Goal: Task Accomplishment & Management: Use online tool/utility

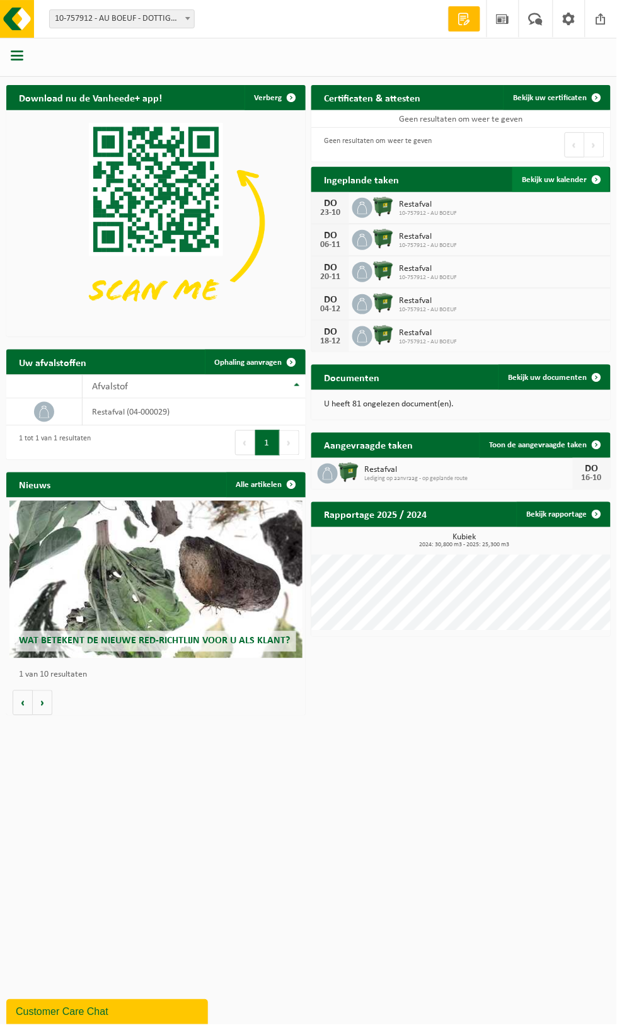
click at [557, 187] on link "Bekijk uw kalender" at bounding box center [560, 179] width 97 height 25
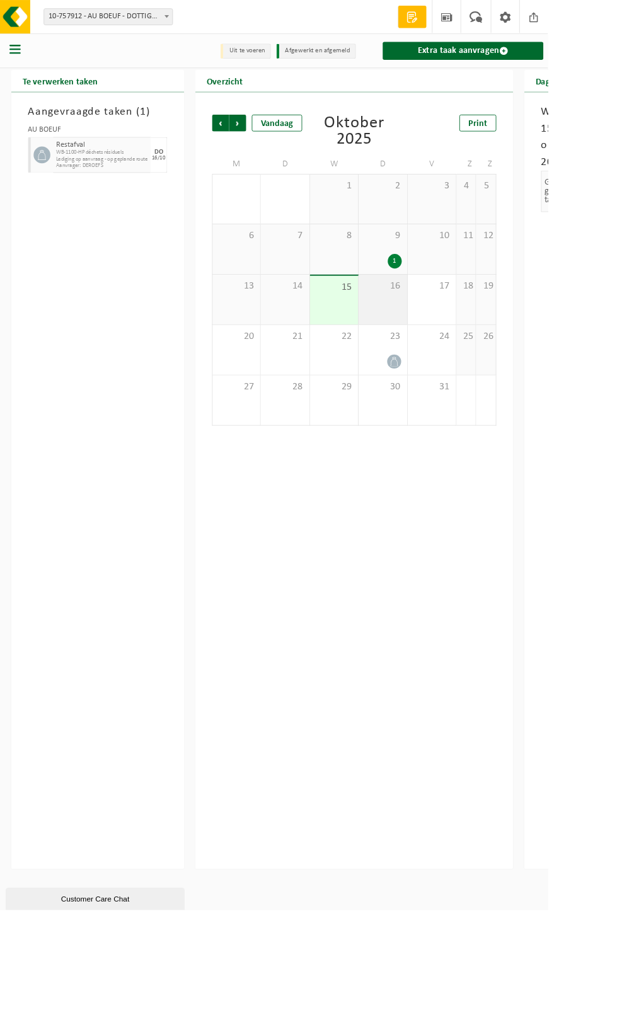
click at [437, 341] on div "16" at bounding box center [431, 337] width 54 height 56
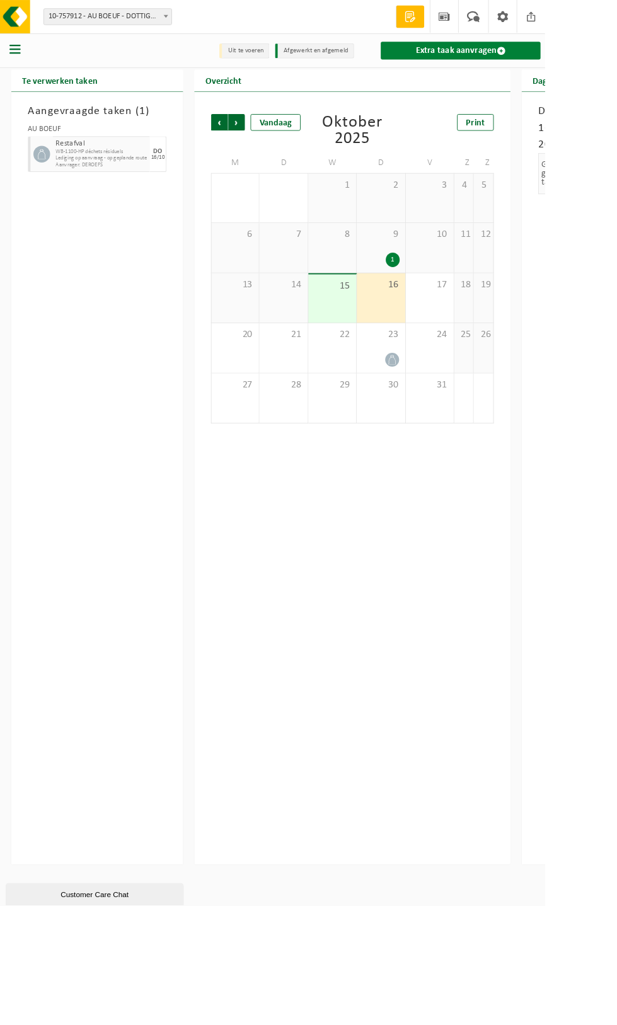
click at [612, 62] on link "Extra taak aanvragen" at bounding box center [521, 57] width 181 height 20
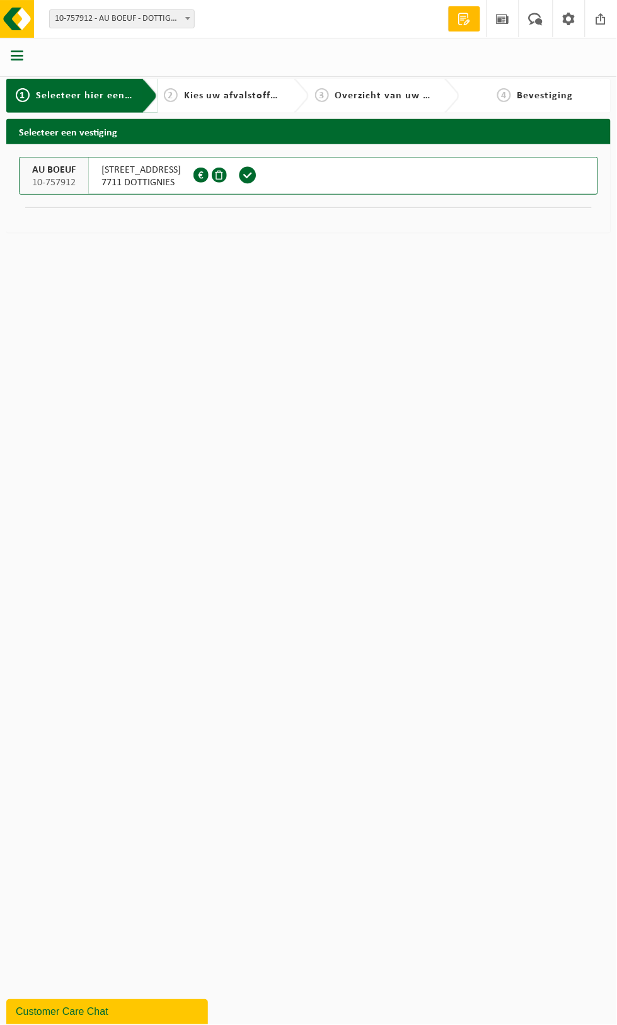
click at [320, 190] on button "AU BOEUF 10-757912 BELLEGEMSTRAAT 44 7711 DOTTIGNIES 0678.685.739" at bounding box center [308, 176] width 579 height 38
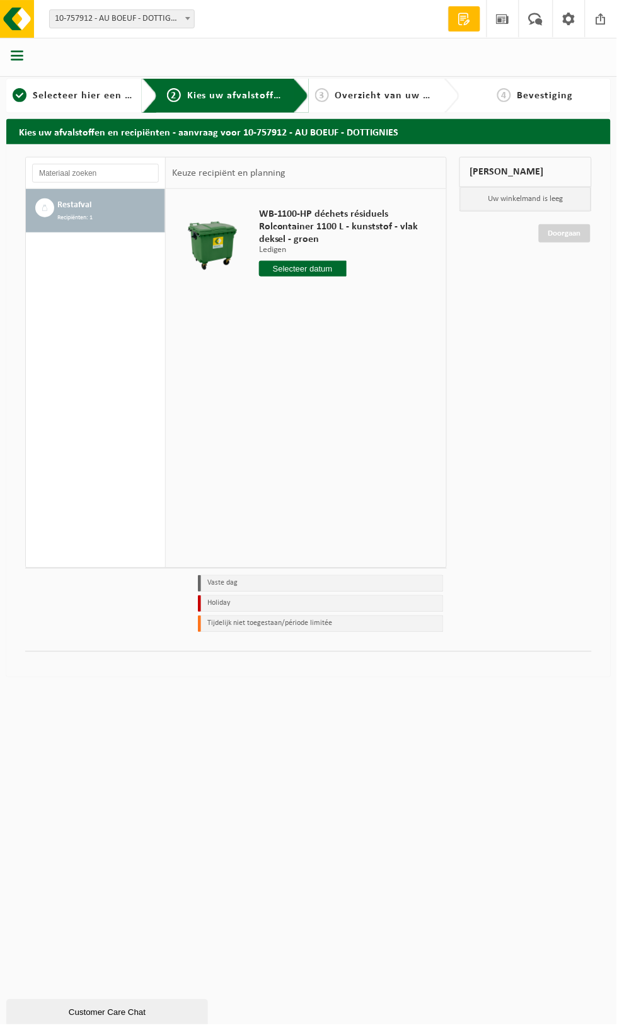
click at [316, 273] on input "text" at bounding box center [303, 269] width 88 height 16
click at [337, 380] on div "16" at bounding box center [337, 381] width 22 height 20
type input "Van 2025-10-16"
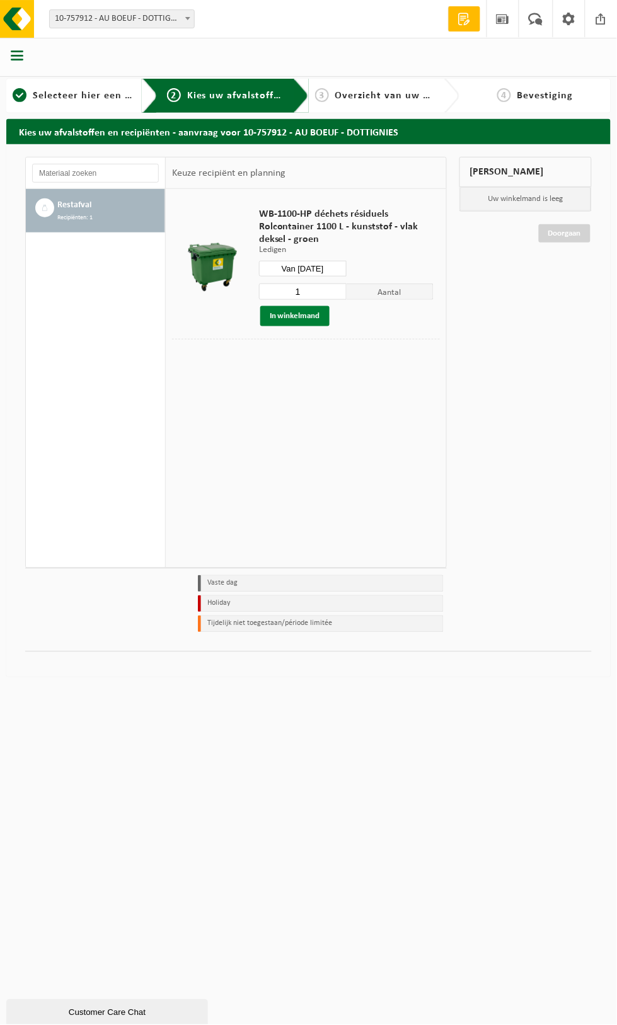
click at [297, 317] on button "In winkelmand" at bounding box center [294, 316] width 69 height 20
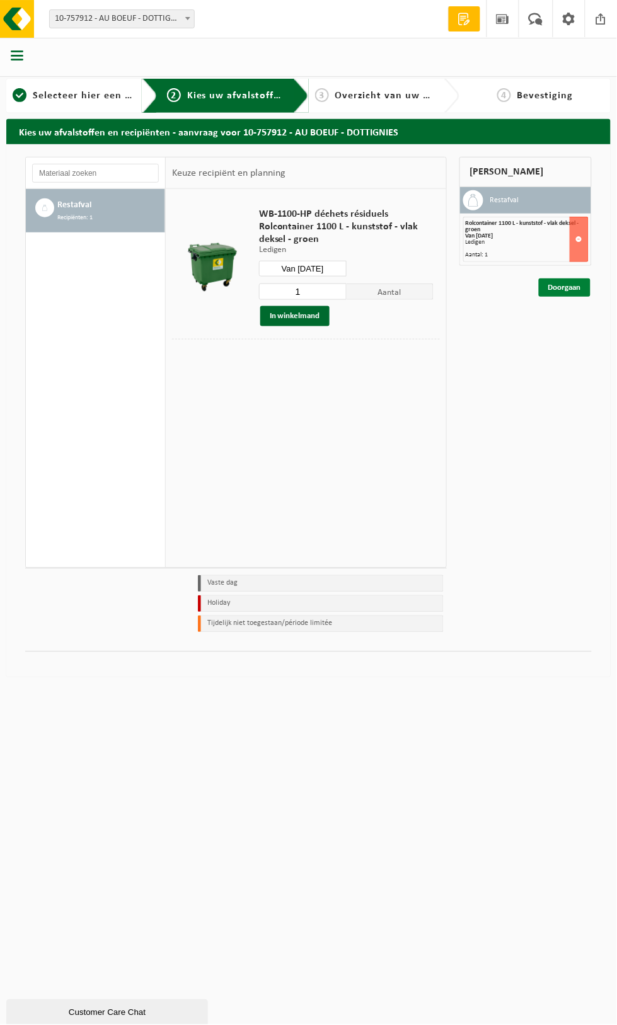
click at [565, 287] on link "Doorgaan" at bounding box center [565, 288] width 52 height 18
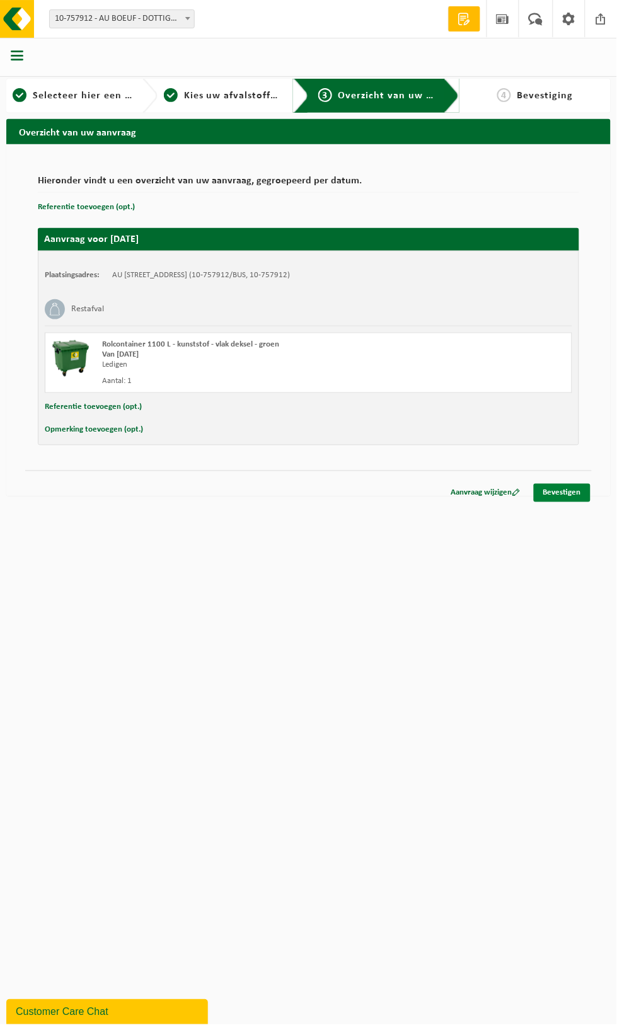
click at [555, 493] on link "Bevestigen" at bounding box center [562, 493] width 57 height 18
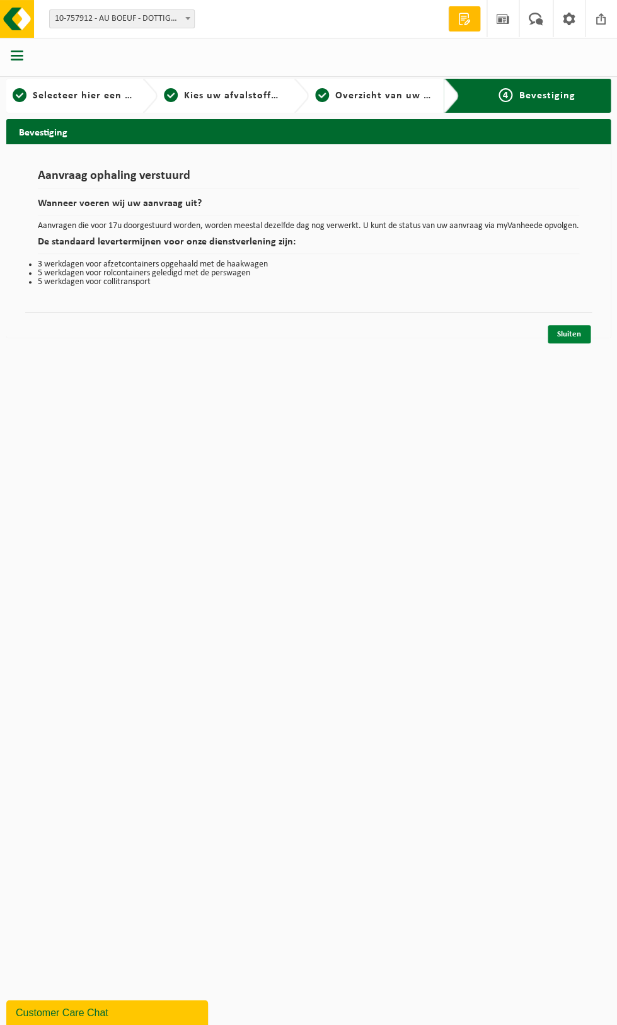
click at [578, 339] on link "Sluiten" at bounding box center [569, 334] width 43 height 18
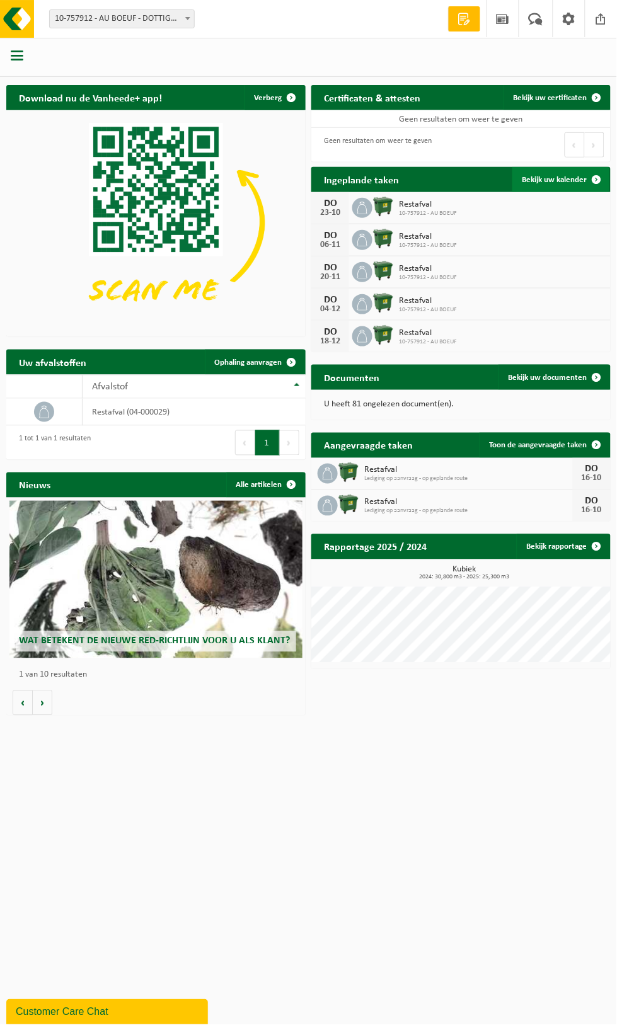
click at [561, 184] on link "Bekijk uw kalender" at bounding box center [560, 179] width 97 height 25
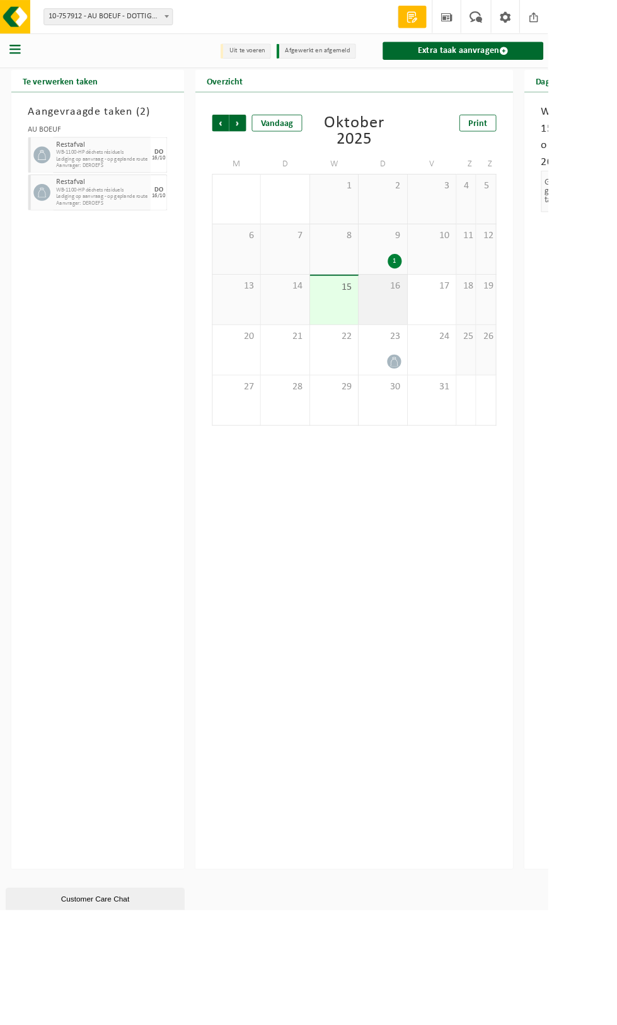
click at [434, 356] on div "16" at bounding box center [431, 337] width 54 height 56
